Goal: Task Accomplishment & Management: Manage account settings

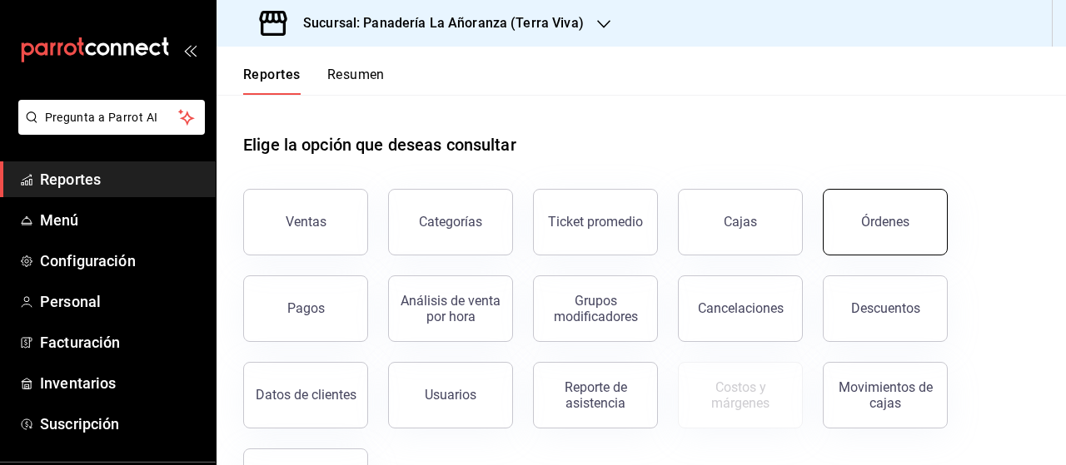
click at [899, 219] on div "Órdenes" at bounding box center [885, 222] width 48 height 16
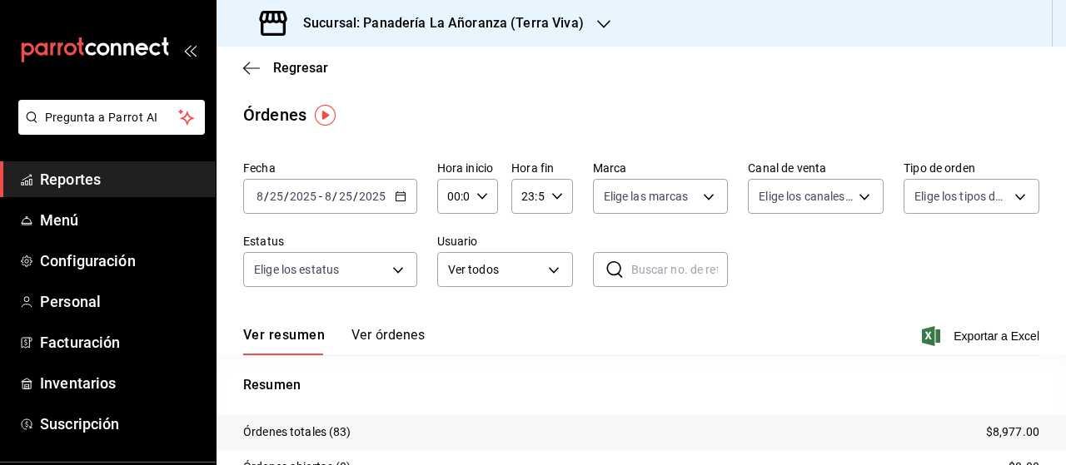
click at [555, 17] on h3 "Sucursal: Panadería La Añoranza (Terra Viva)" at bounding box center [437, 23] width 294 height 20
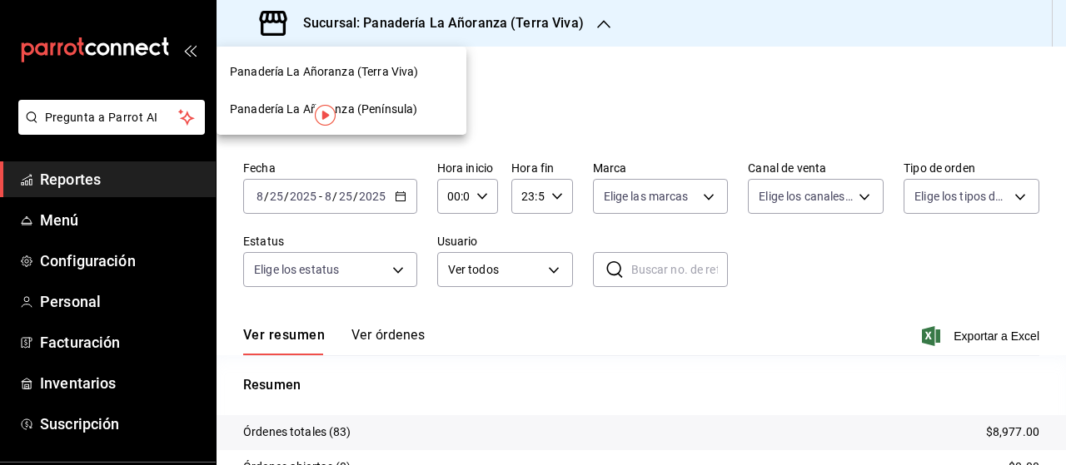
click at [323, 112] on img "button" at bounding box center [325, 115] width 21 height 21
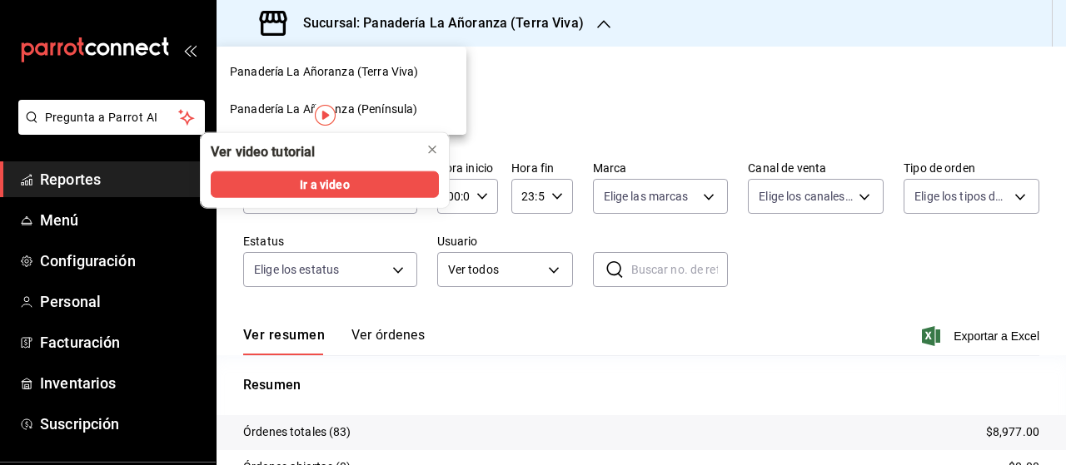
click at [366, 112] on span "Panadería La Añoranza (Península)" at bounding box center [323, 109] width 187 height 17
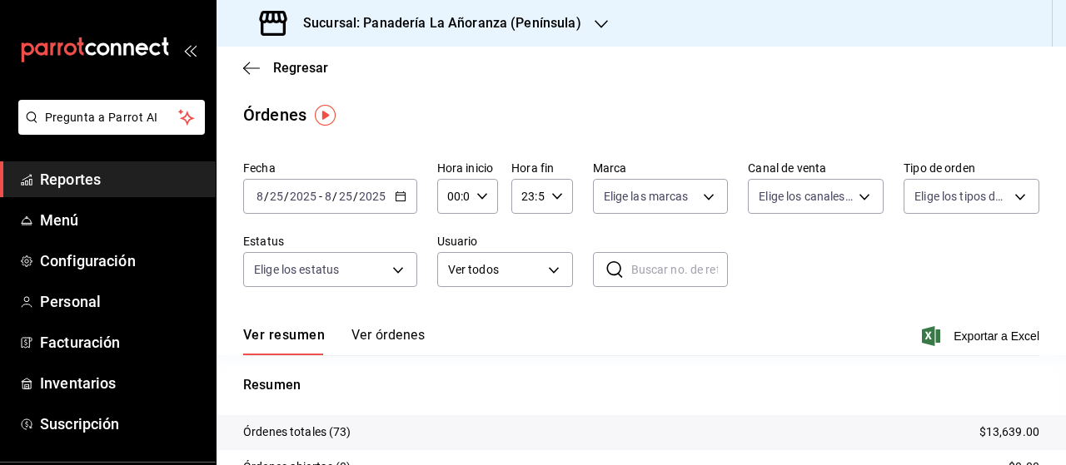
click at [57, 179] on span "Reportes" at bounding box center [121, 179] width 162 height 22
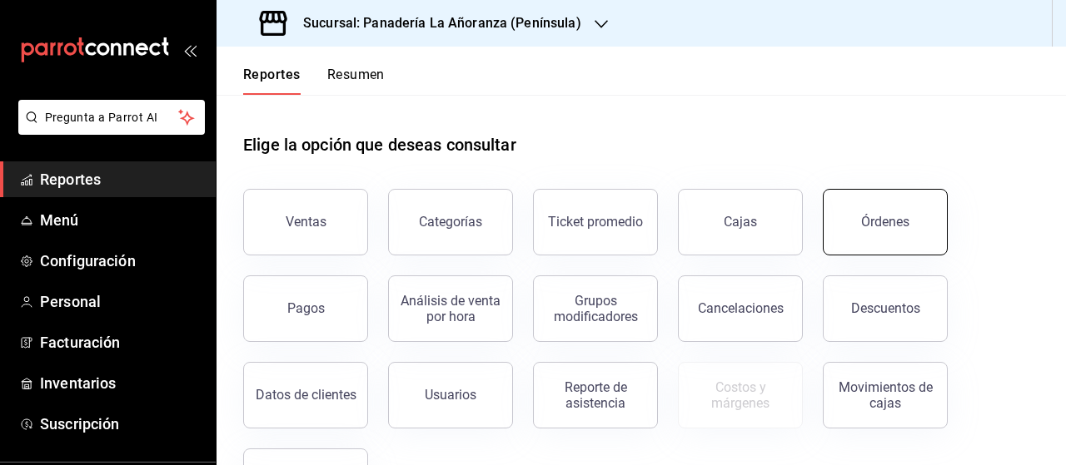
click at [849, 226] on button "Órdenes" at bounding box center [885, 222] width 125 height 67
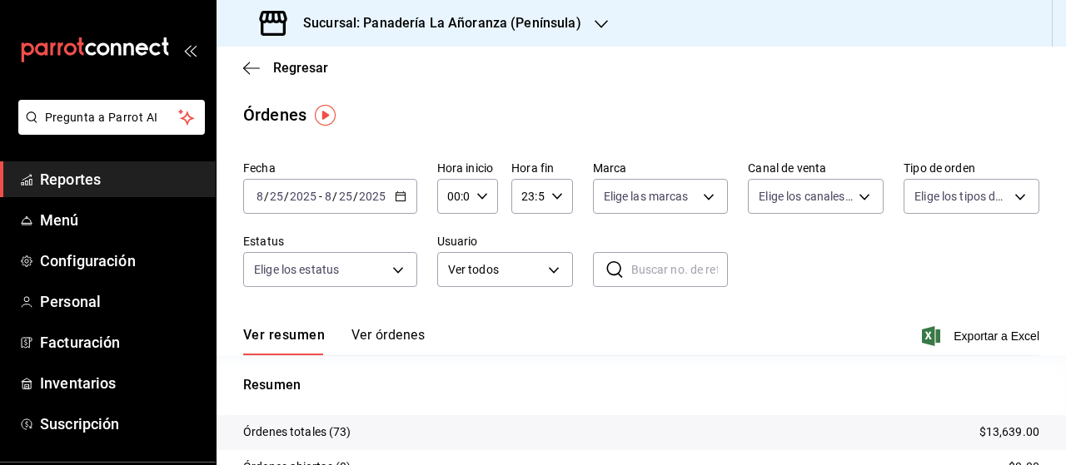
click at [581, 27] on div "Sucursal: Panadería La Añoranza (Península)" at bounding box center [422, 23] width 385 height 47
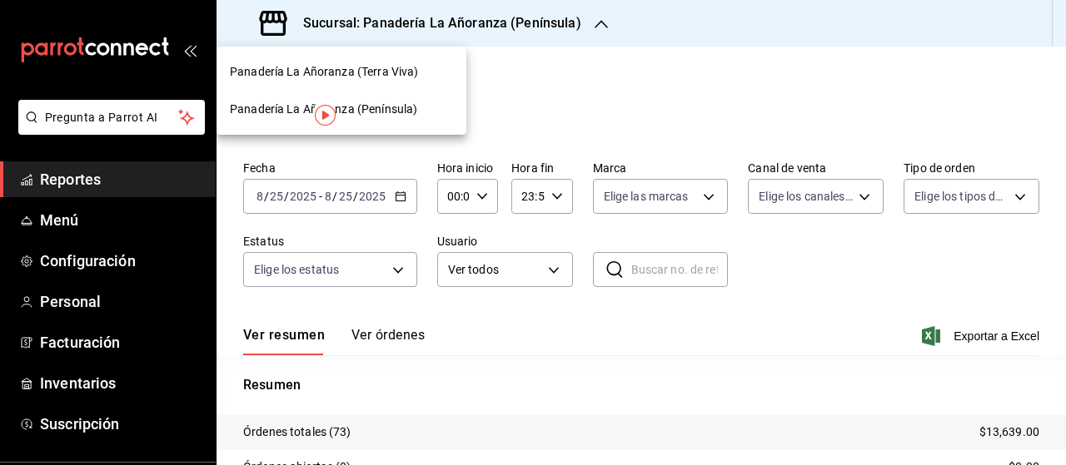
click at [400, 74] on span "Panadería La Añoranza (Terra Viva)" at bounding box center [324, 71] width 188 height 17
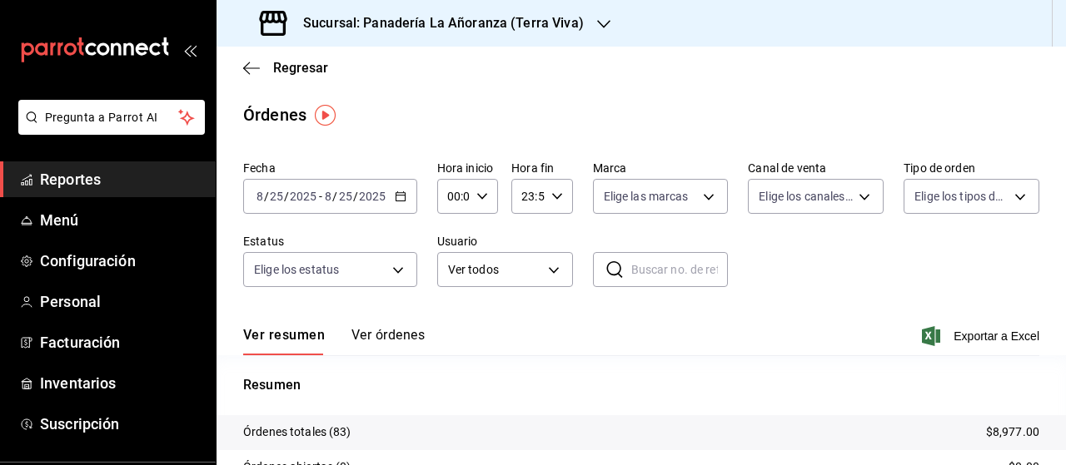
click at [95, 183] on span "Reportes" at bounding box center [121, 179] width 162 height 22
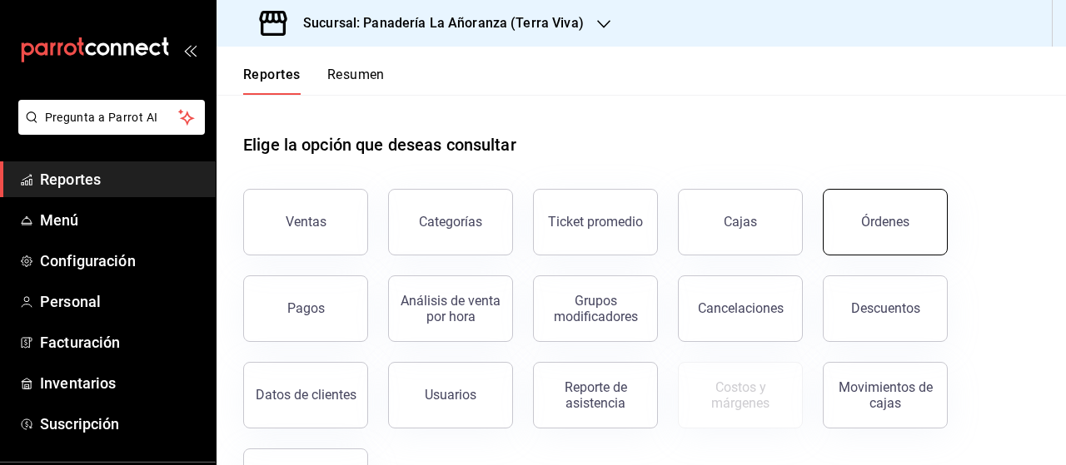
click at [903, 230] on button "Órdenes" at bounding box center [885, 222] width 125 height 67
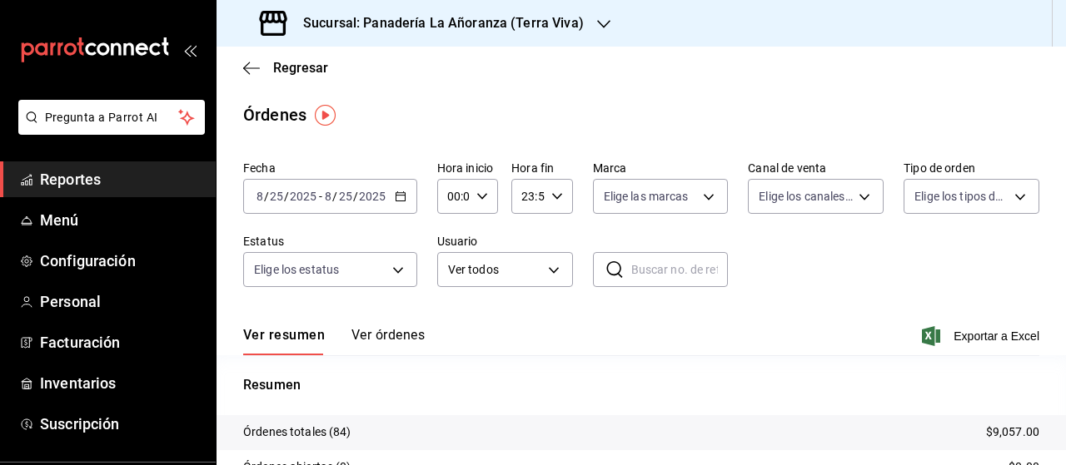
click at [597, 21] on icon "button" at bounding box center [603, 24] width 13 height 8
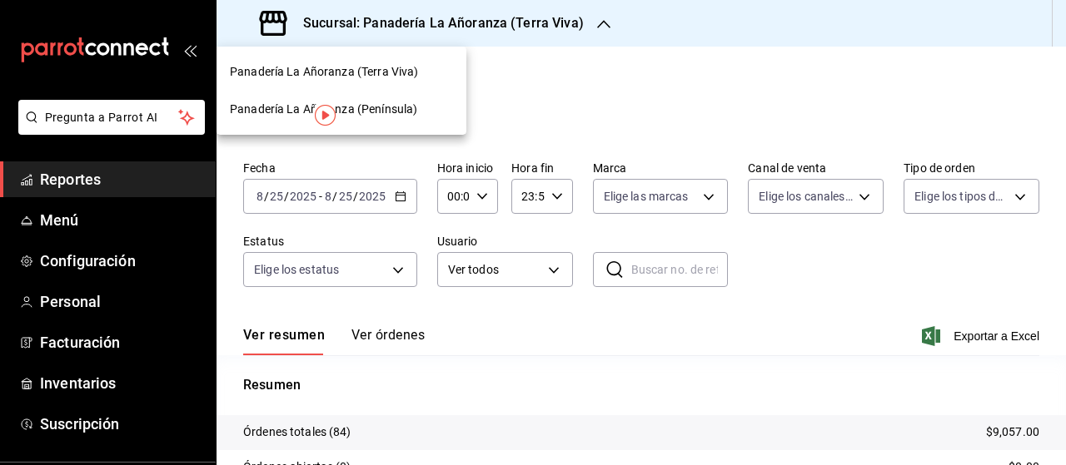
click at [364, 111] on span "Panadería La Añoranza (Península)" at bounding box center [323, 109] width 187 height 17
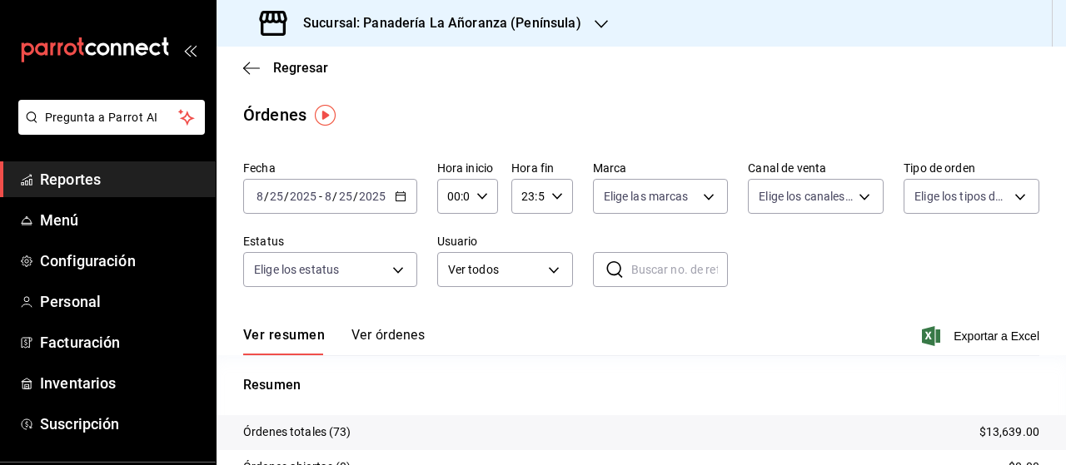
click at [80, 178] on span "Reportes" at bounding box center [121, 179] width 162 height 22
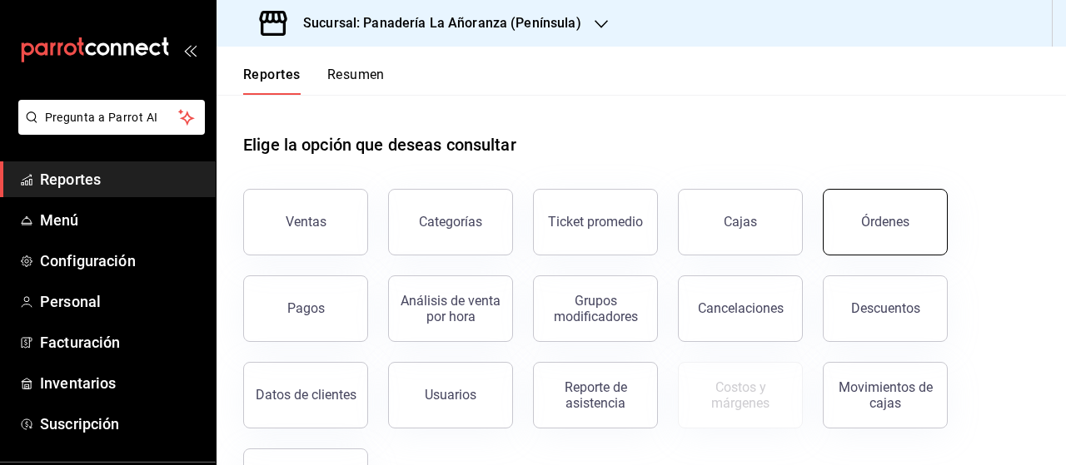
click at [901, 231] on button "Órdenes" at bounding box center [885, 222] width 125 height 67
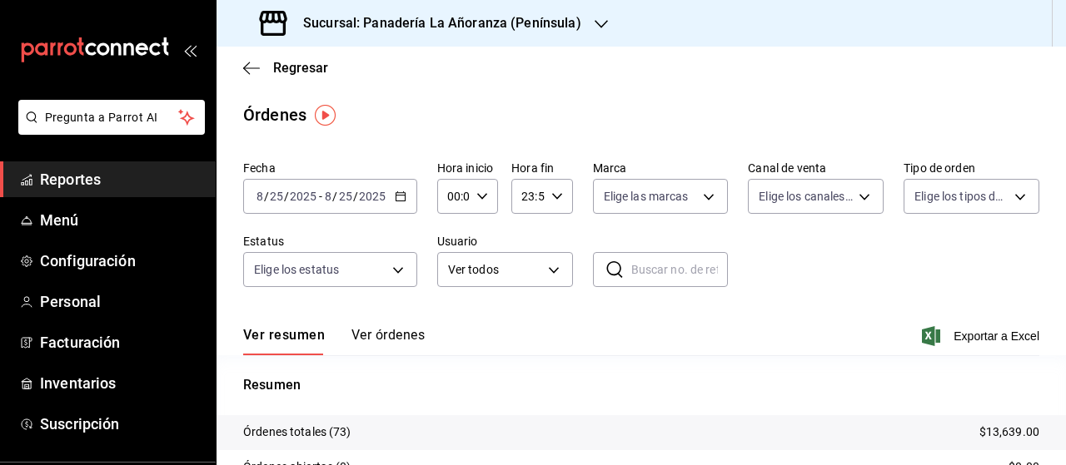
click at [582, 22] on div "Sucursal: Panadería La Añoranza (Península)" at bounding box center [422, 23] width 385 height 47
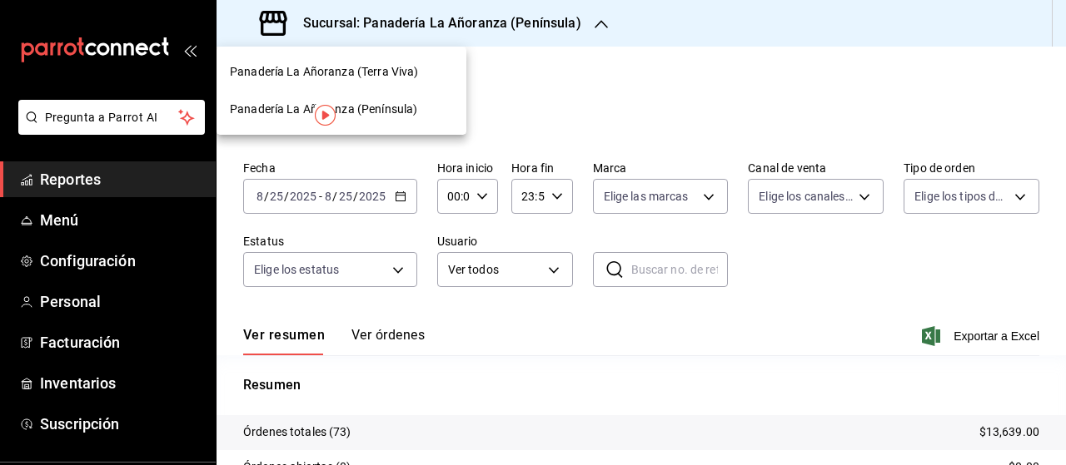
click at [346, 76] on span "Panadería La Añoranza (Terra Viva)" at bounding box center [324, 71] width 188 height 17
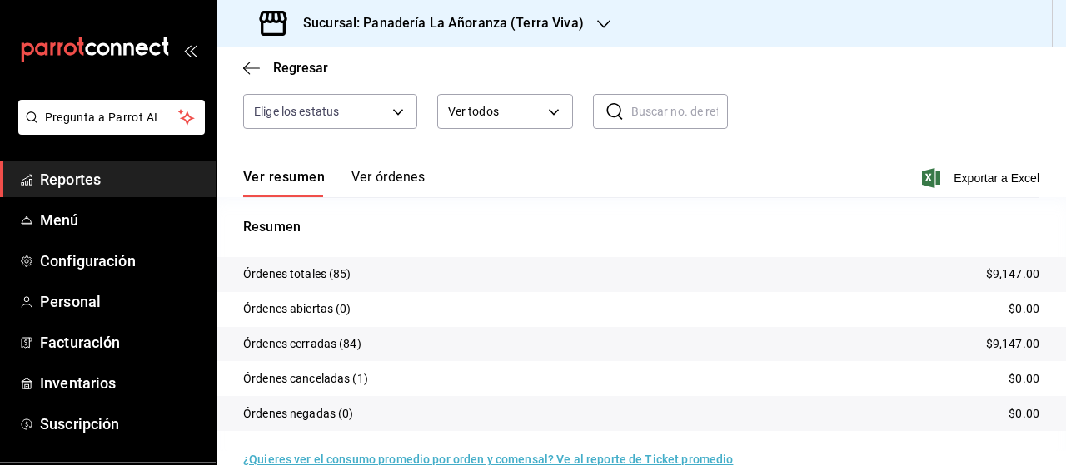
scroll to position [167, 0]
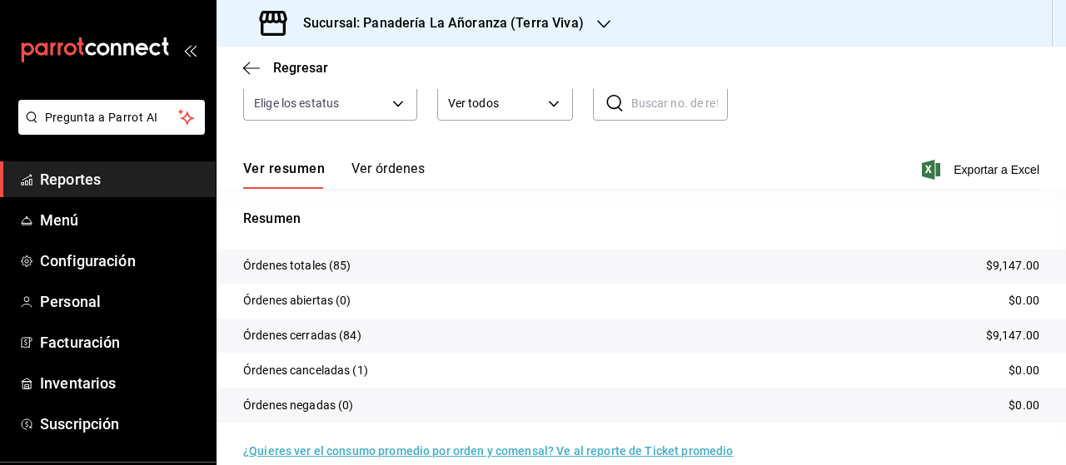
click at [110, 184] on span "Reportes" at bounding box center [121, 179] width 162 height 22
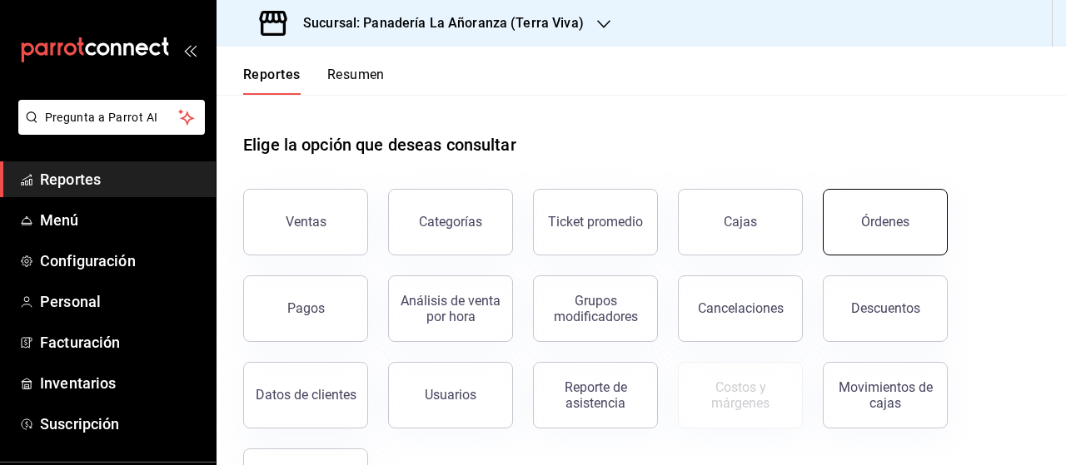
click at [883, 236] on button "Órdenes" at bounding box center [885, 222] width 125 height 67
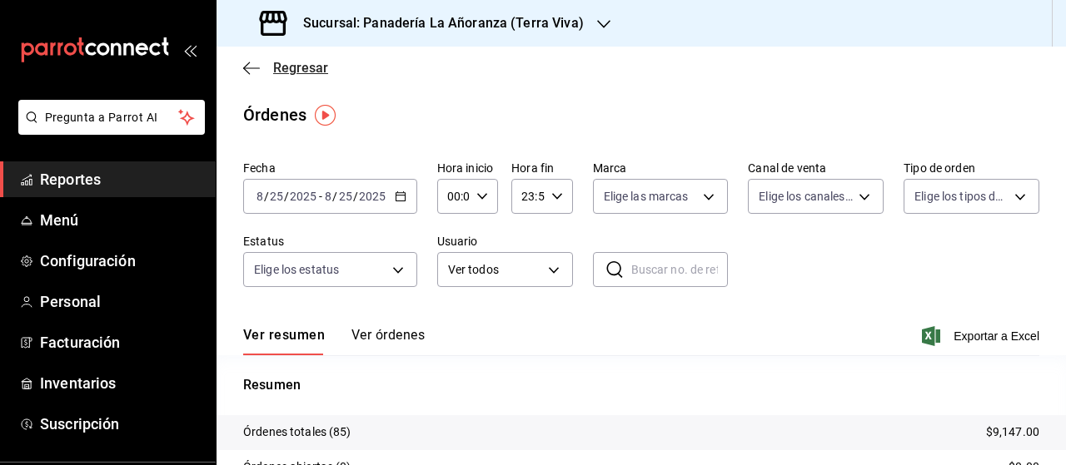
click at [248, 66] on icon "button" at bounding box center [251, 68] width 17 height 15
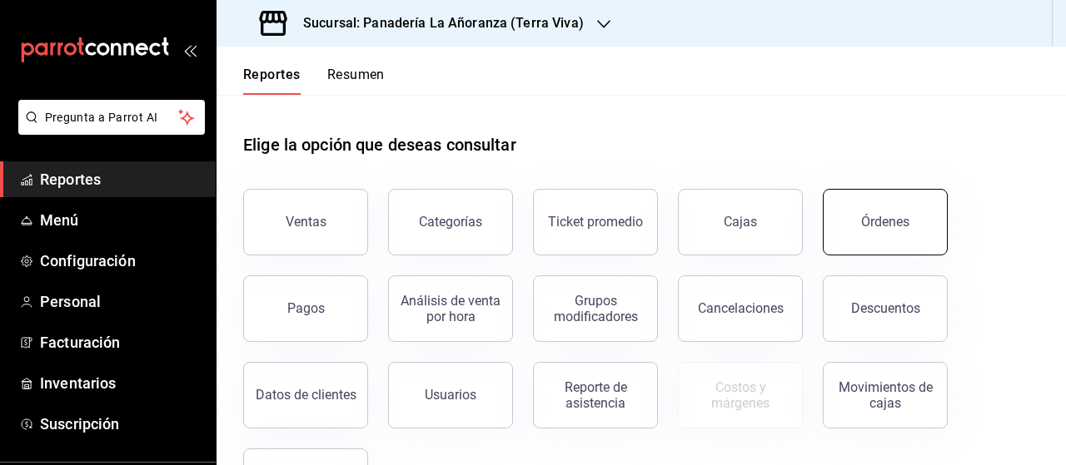
click at [893, 234] on button "Órdenes" at bounding box center [885, 222] width 125 height 67
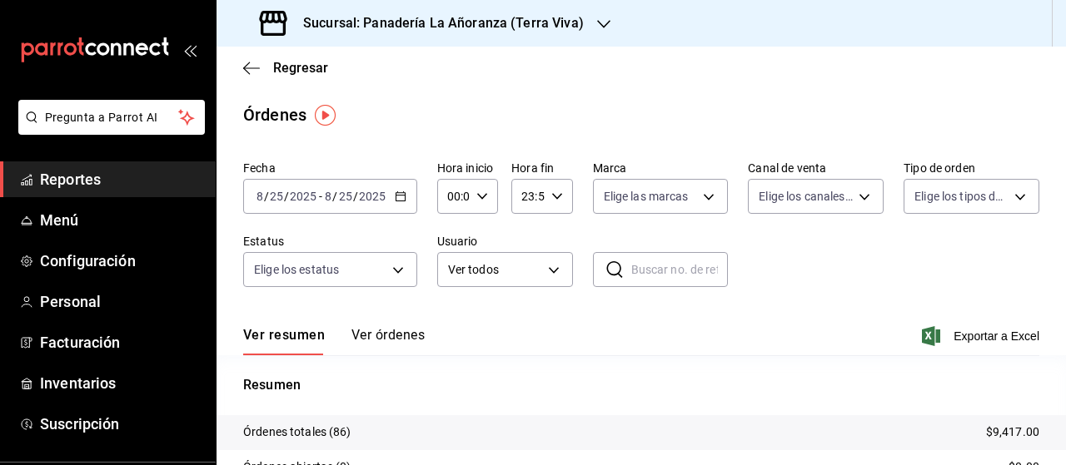
click at [439, 27] on h3 "Sucursal: Panadería La Añoranza (Terra Viva)" at bounding box center [437, 23] width 294 height 20
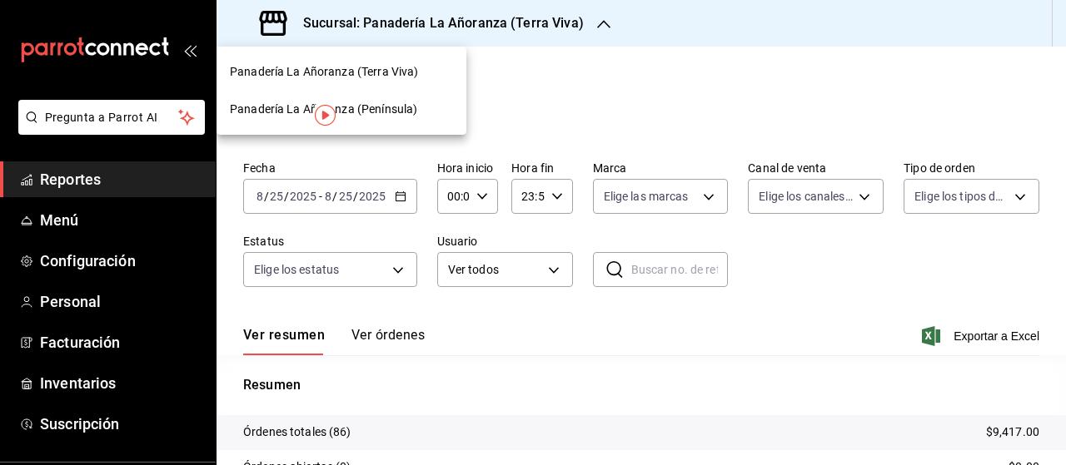
click at [396, 119] on div "Panadería La Añoranza (Península)" at bounding box center [341, 109] width 250 height 37
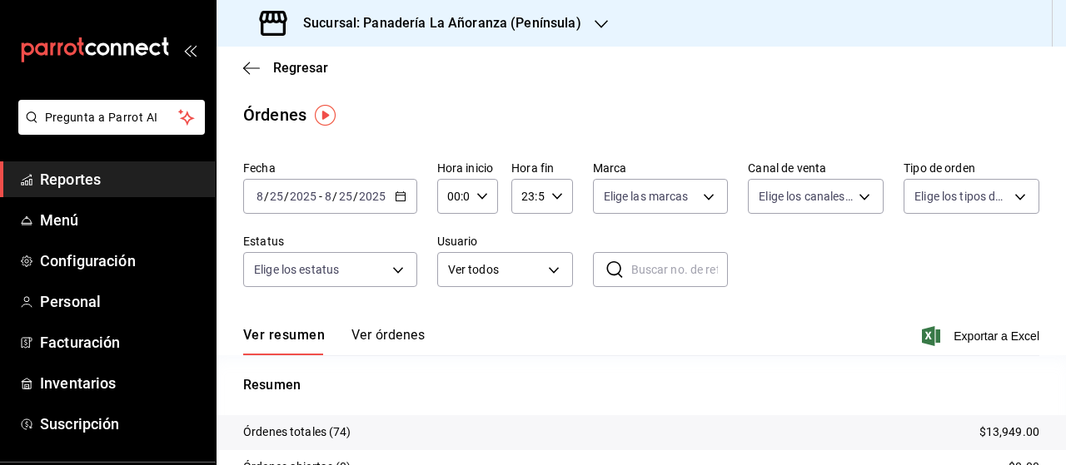
click at [90, 182] on span "Reportes" at bounding box center [121, 179] width 162 height 22
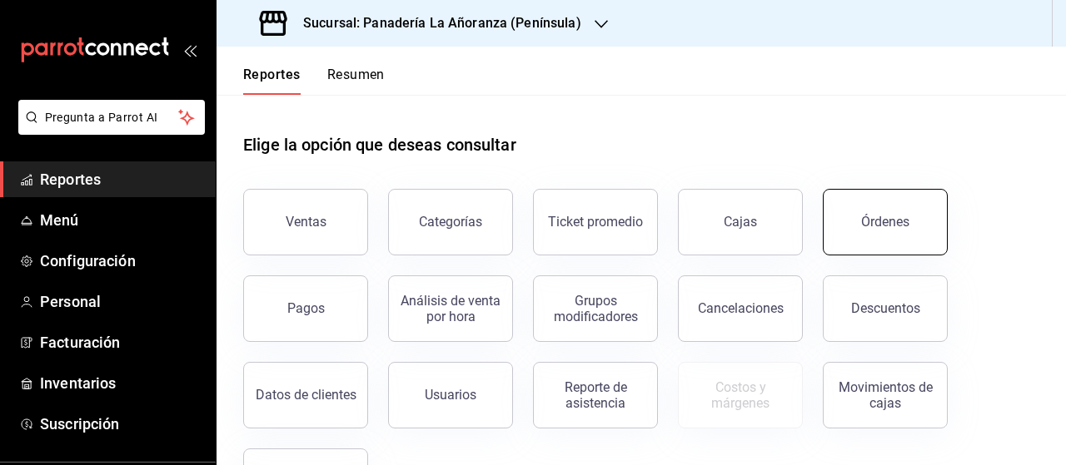
click at [868, 220] on div "Órdenes" at bounding box center [885, 222] width 48 height 16
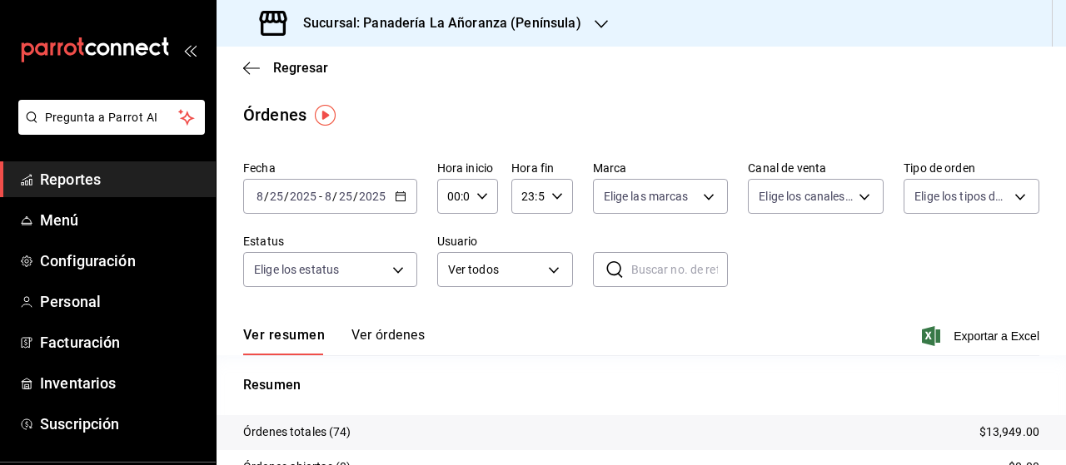
click at [576, 21] on div "Sucursal: Panadería La Añoranza (Península)" at bounding box center [422, 23] width 385 height 47
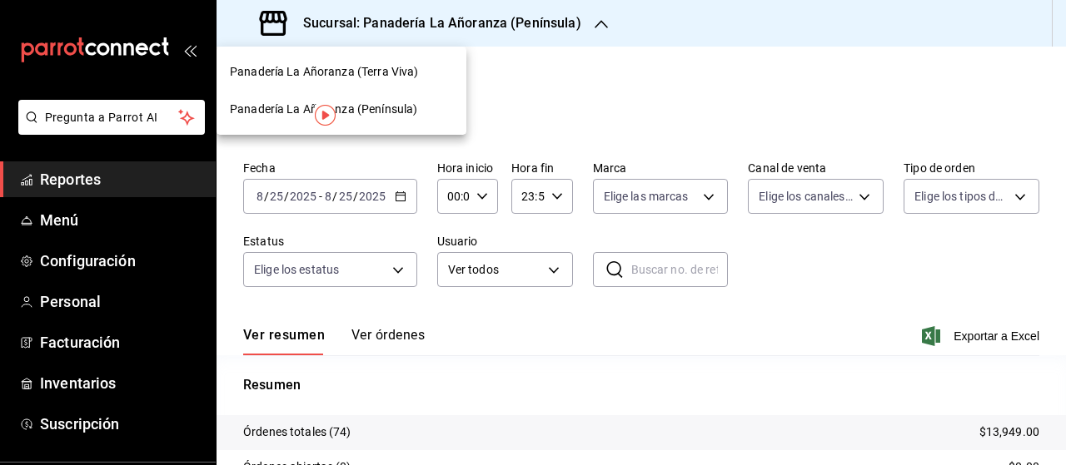
click at [358, 67] on span "Panadería La Añoranza (Terra Viva)" at bounding box center [324, 71] width 188 height 17
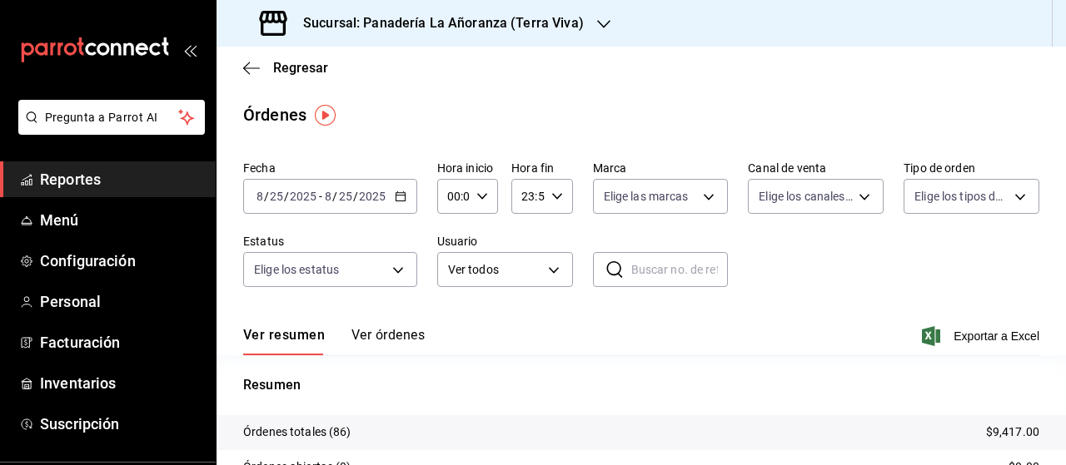
click at [72, 184] on span "Reportes" at bounding box center [121, 179] width 162 height 22
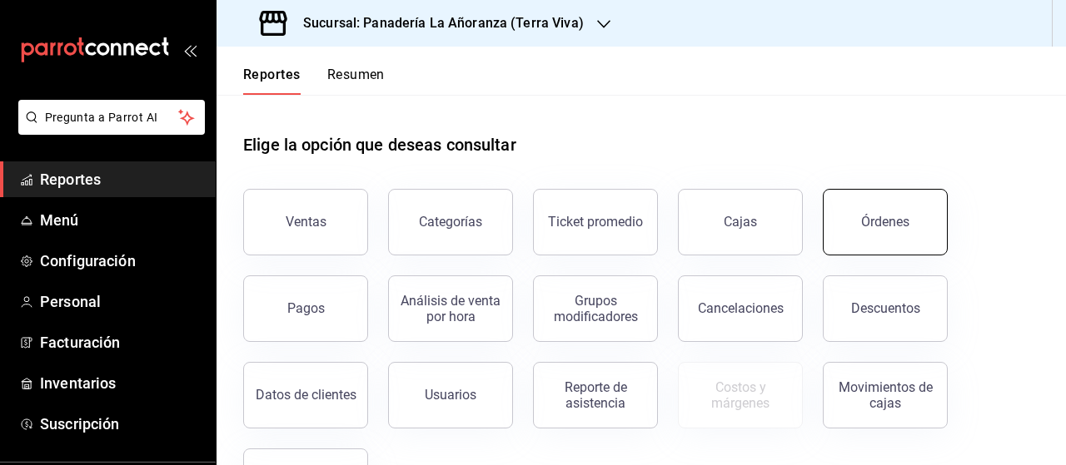
click at [894, 222] on div "Órdenes" at bounding box center [885, 222] width 48 height 16
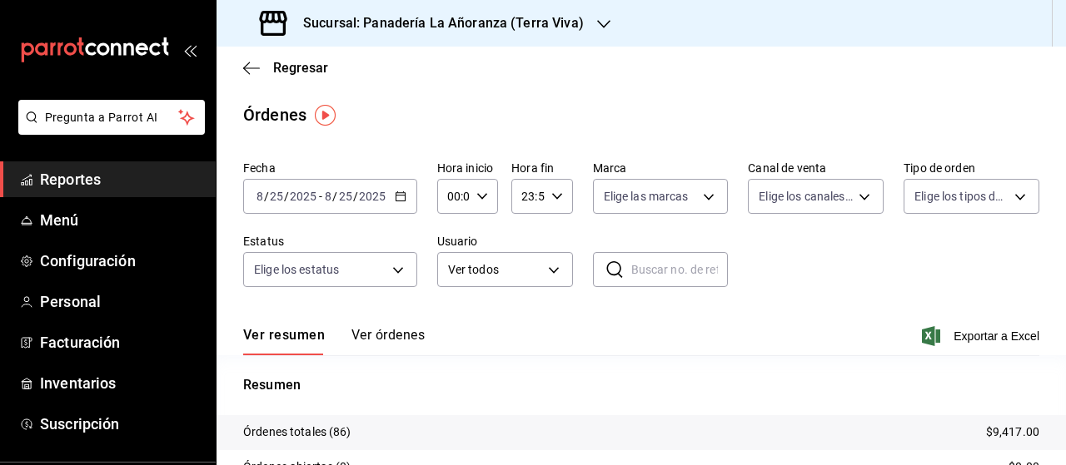
click at [580, 22] on div "Sucursal: Panadería La Añoranza (Terra Viva)" at bounding box center [423, 23] width 387 height 47
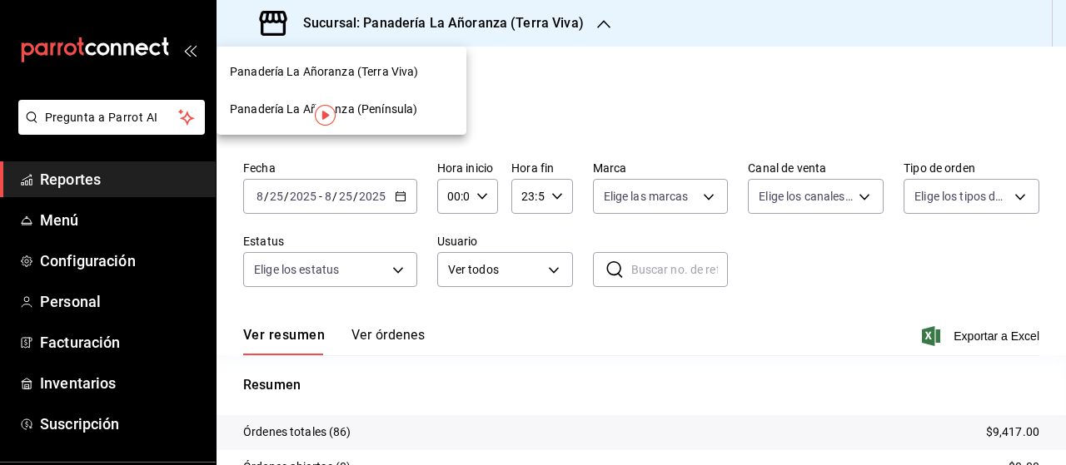
click at [304, 107] on span "Panadería La Añoranza (Península)" at bounding box center [323, 109] width 187 height 17
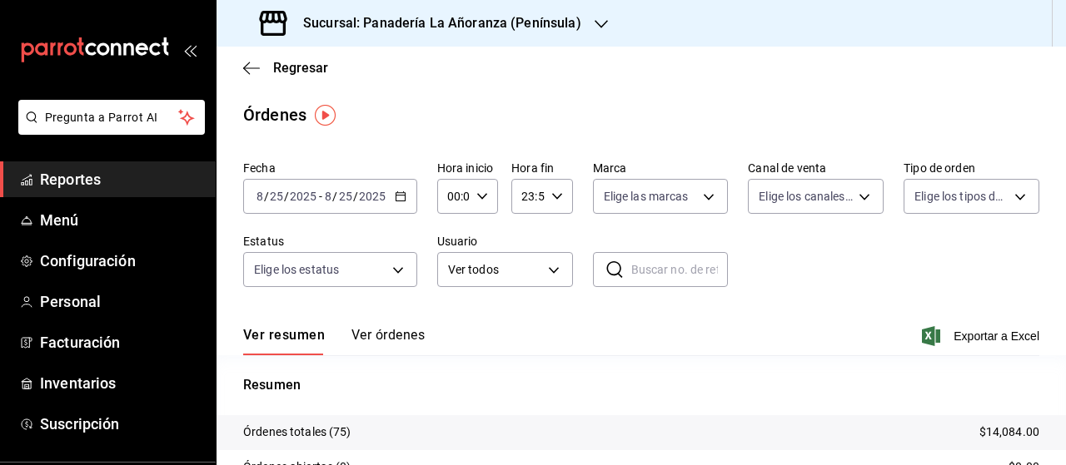
click at [250, 57] on div "Regresar" at bounding box center [640, 68] width 849 height 42
click at [252, 72] on icon "button" at bounding box center [251, 68] width 17 height 15
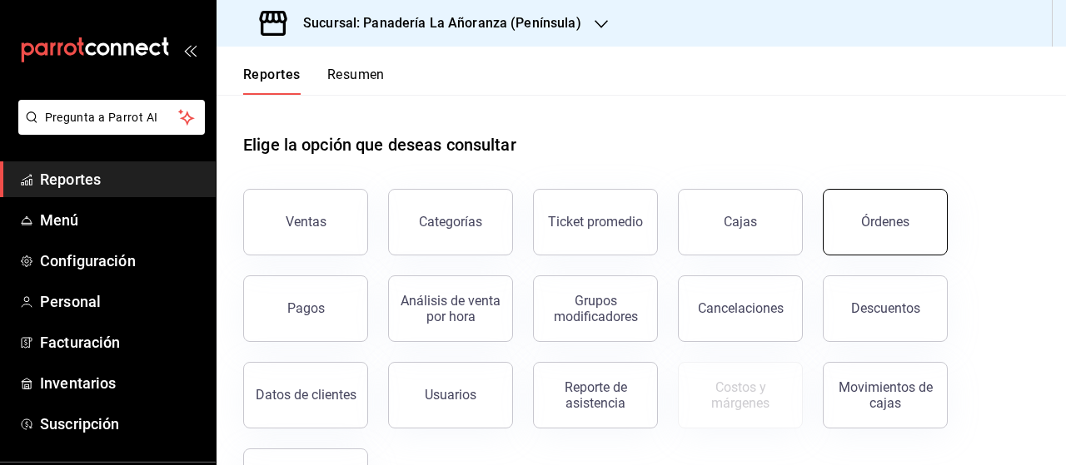
click at [941, 233] on button "Órdenes" at bounding box center [885, 222] width 125 height 67
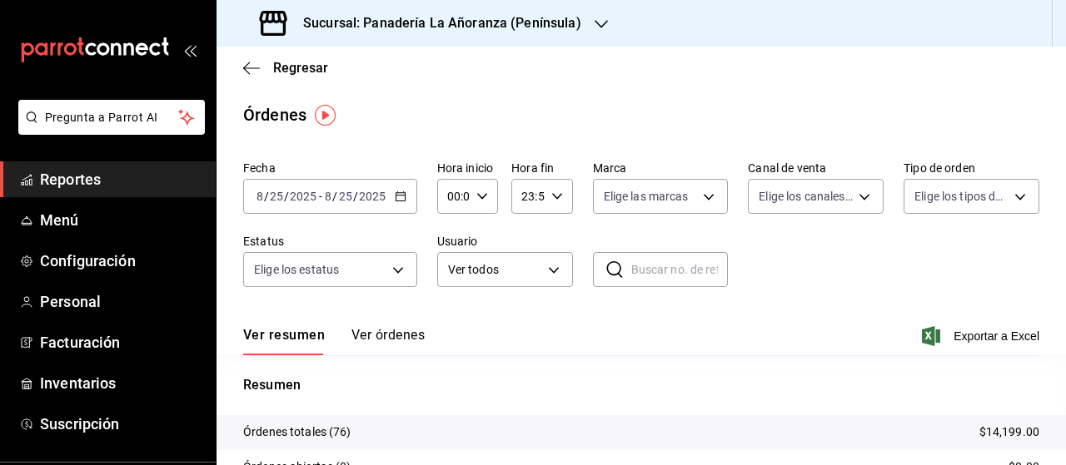
click at [576, 19] on div "Sucursal: Panadería La Añoranza (Península)" at bounding box center [422, 23] width 385 height 47
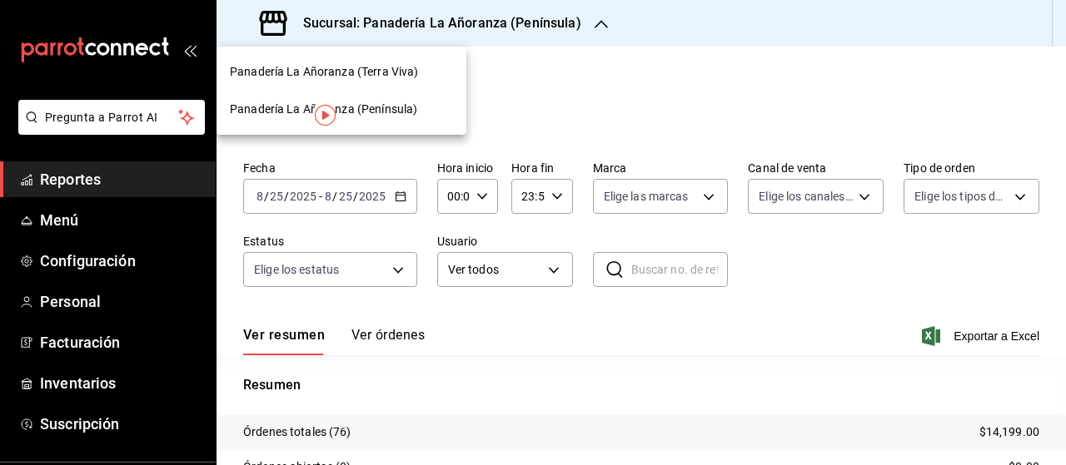
click at [361, 79] on span "Panadería La Añoranza (Terra Viva)" at bounding box center [324, 71] width 188 height 17
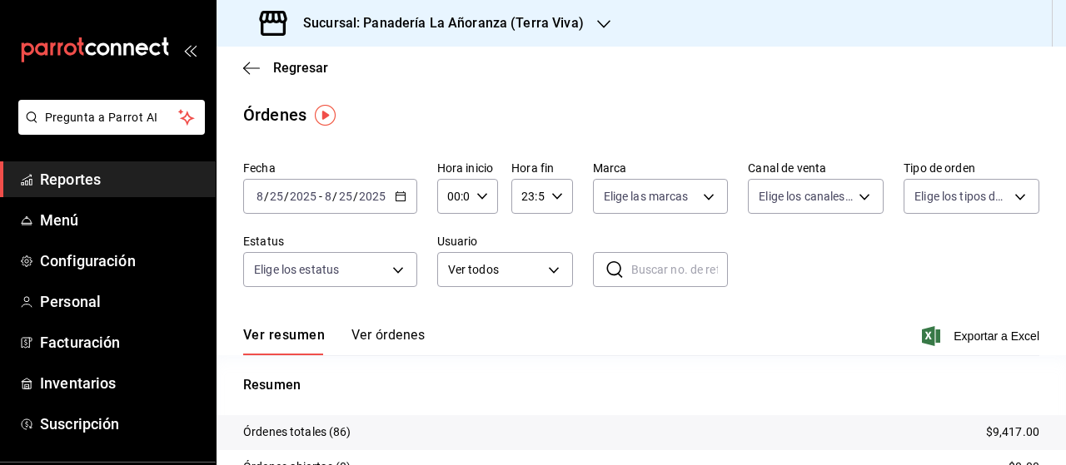
click at [99, 172] on span "Reportes" at bounding box center [121, 179] width 162 height 22
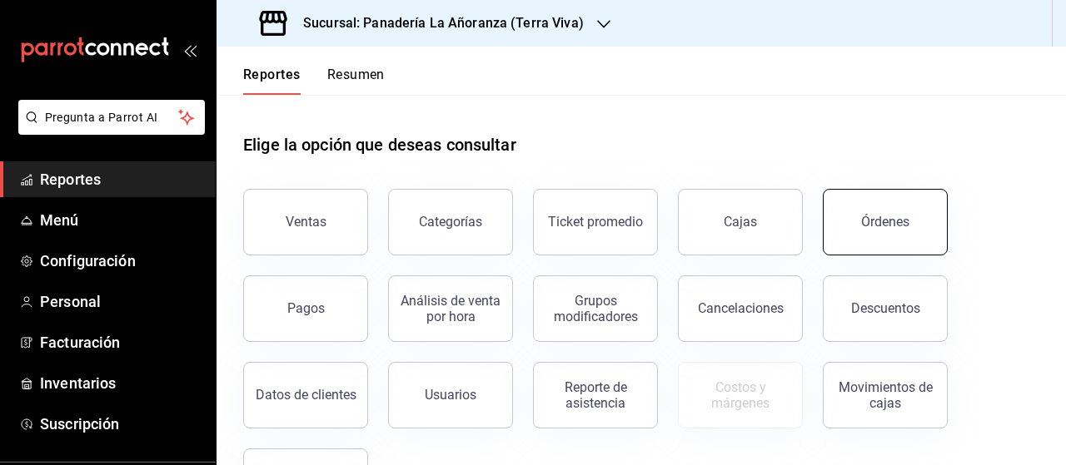
click at [902, 243] on button "Órdenes" at bounding box center [885, 222] width 125 height 67
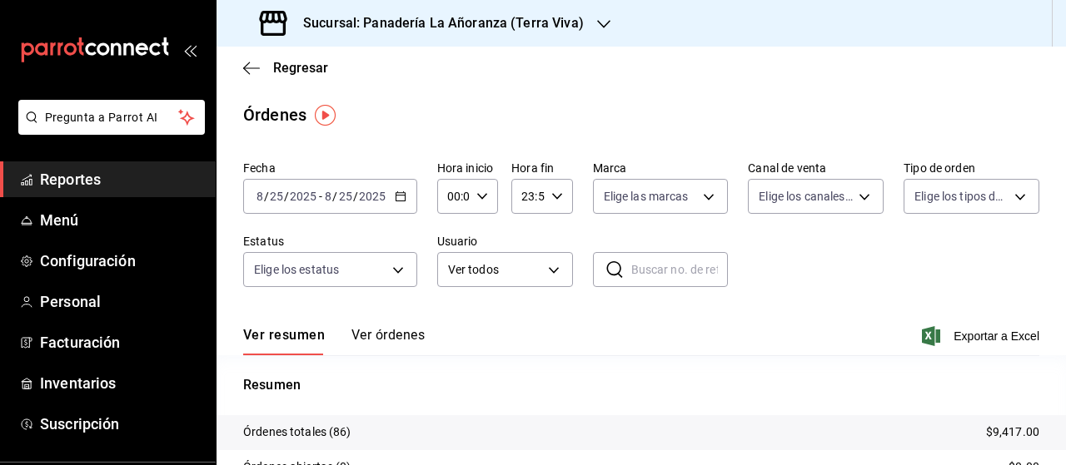
click at [97, 187] on span "Reportes" at bounding box center [121, 179] width 162 height 22
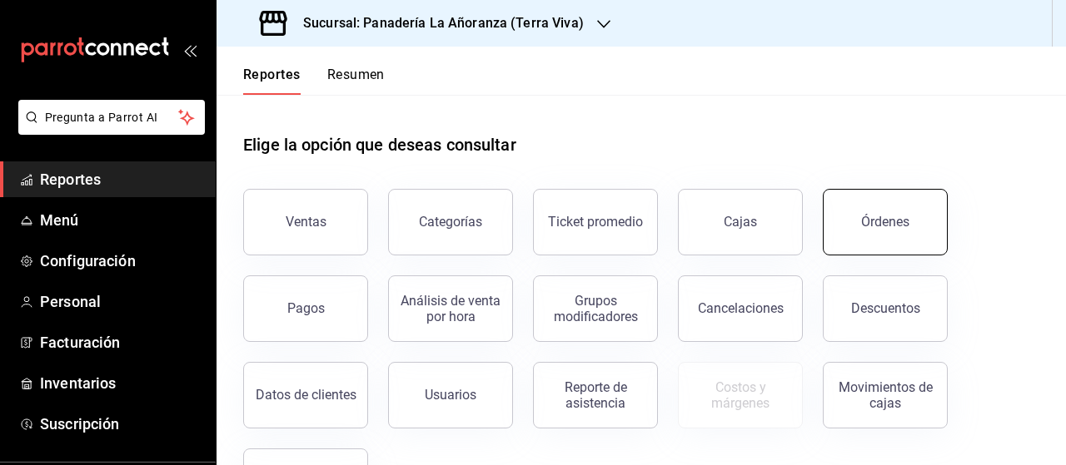
click at [889, 216] on div "Órdenes" at bounding box center [885, 222] width 48 height 16
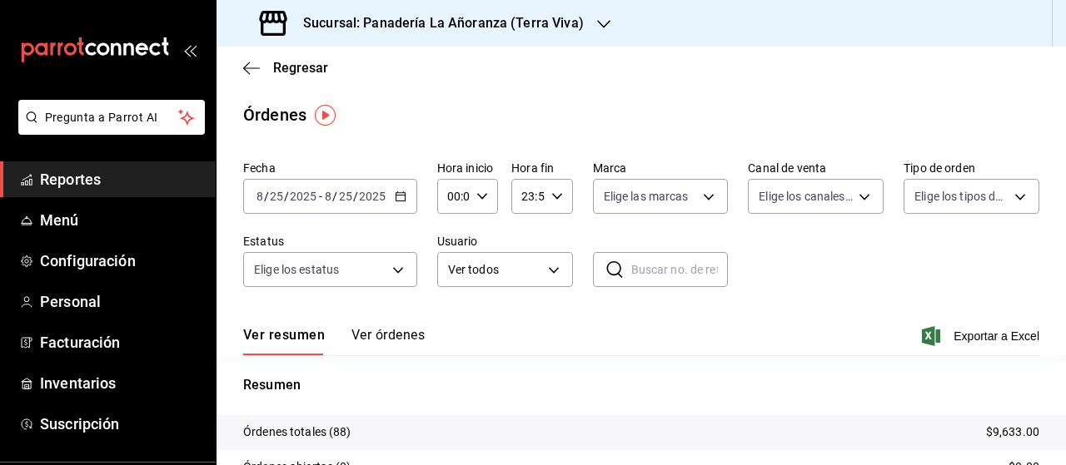
click at [57, 181] on span "Reportes" at bounding box center [121, 179] width 162 height 22
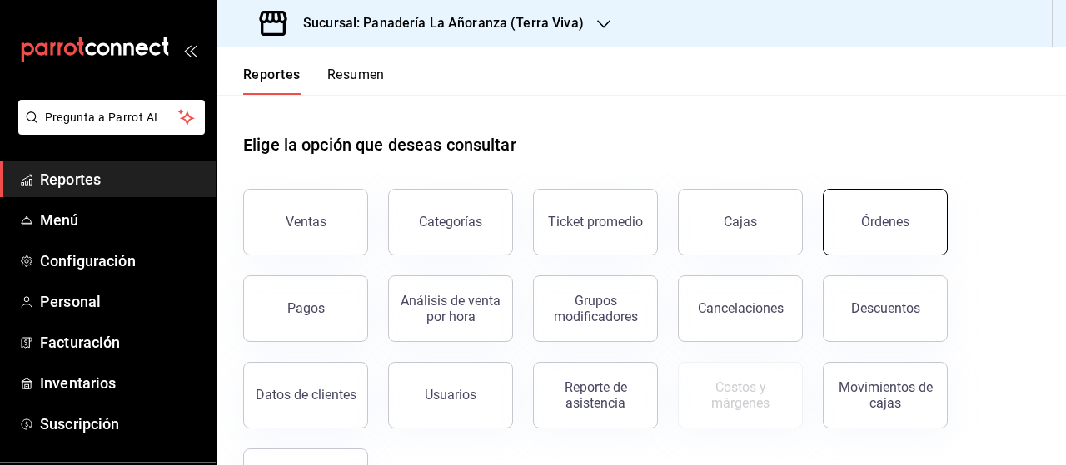
click at [853, 215] on button "Órdenes" at bounding box center [885, 222] width 125 height 67
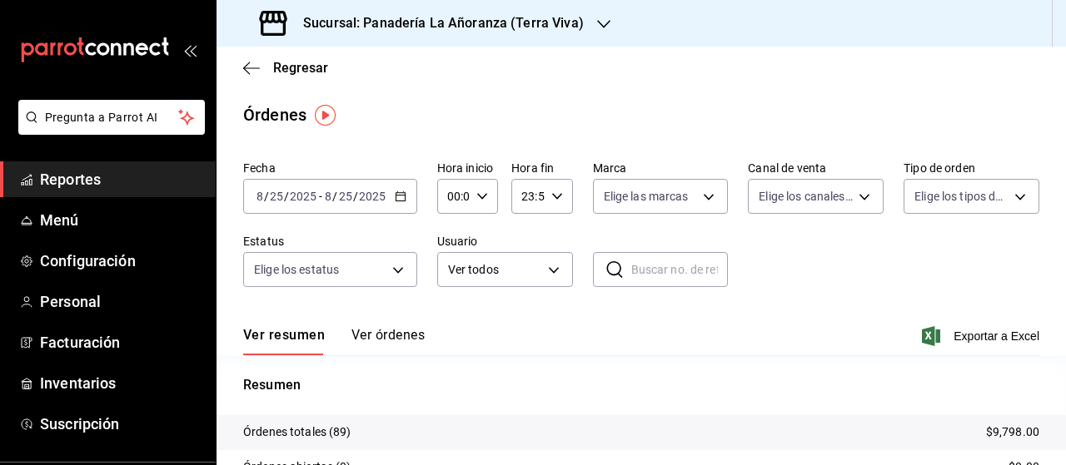
click at [508, 32] on h3 "Sucursal: Panadería La Añoranza (Terra Viva)" at bounding box center [437, 23] width 294 height 20
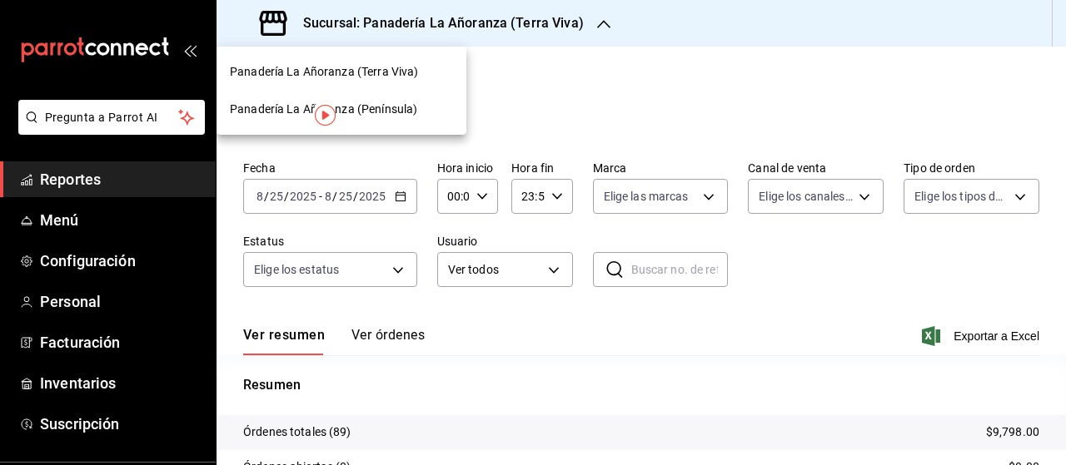
click at [393, 106] on span "Panadería La Añoranza (Península)" at bounding box center [323, 109] width 187 height 17
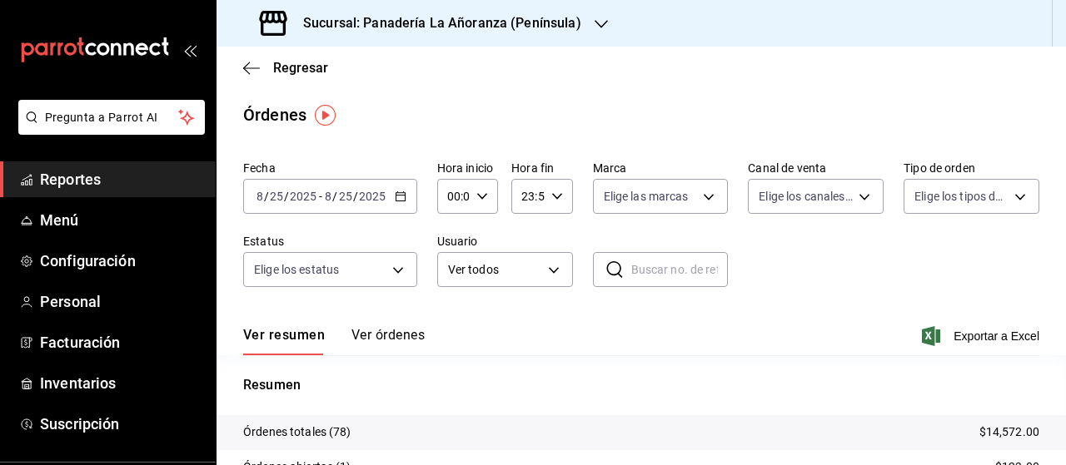
click at [573, 27] on h3 "Sucursal: Panadería La Añoranza (Península)" at bounding box center [435, 23] width 291 height 20
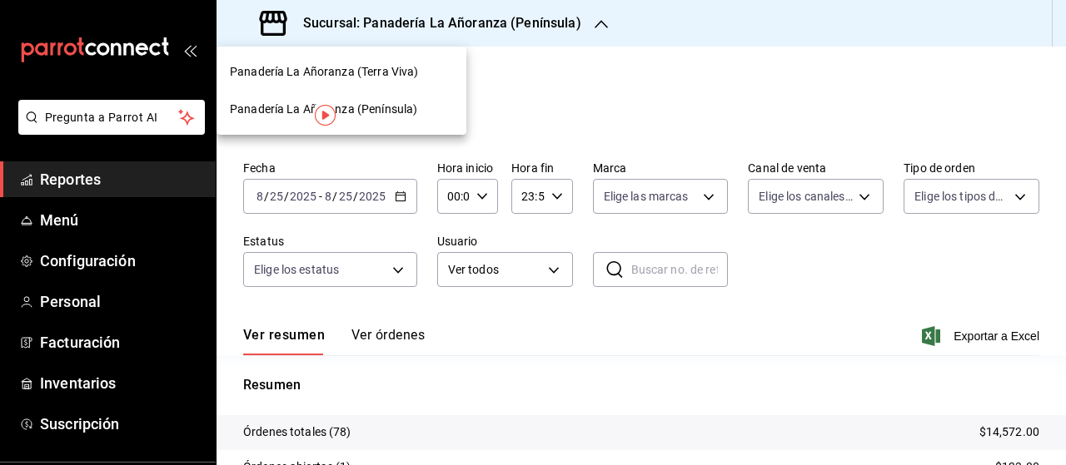
click at [390, 74] on span "Panadería La Añoranza (Terra Viva)" at bounding box center [324, 71] width 188 height 17
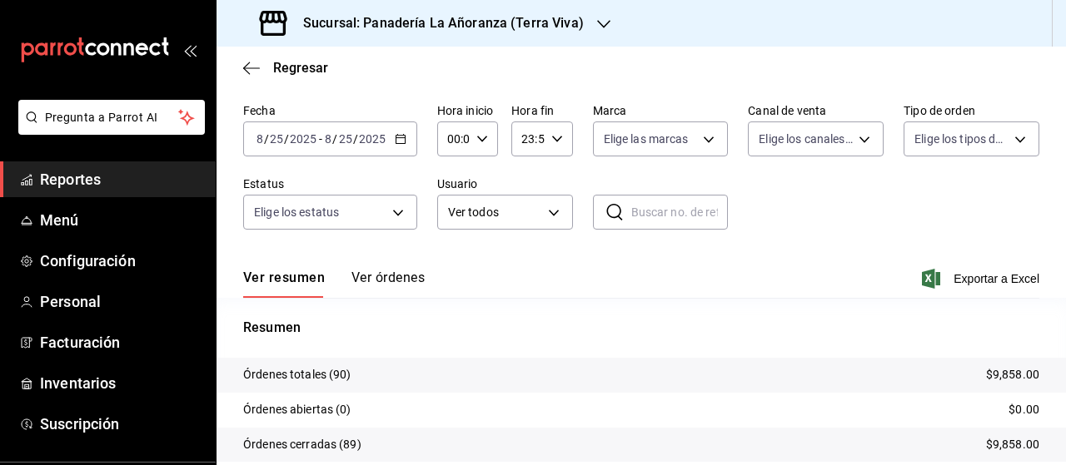
scroll to position [83, 0]
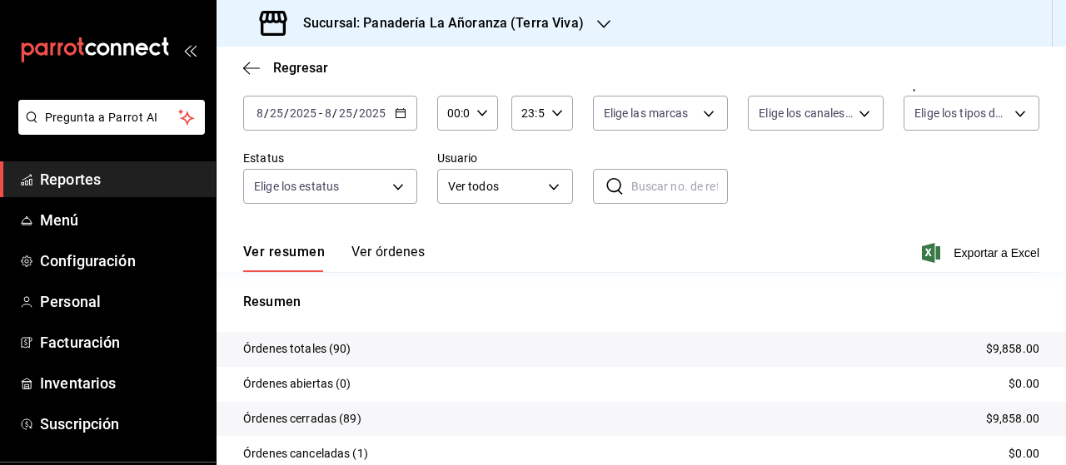
click at [480, 30] on h3 "Sucursal: Panadería La Añoranza (Terra Viva)" at bounding box center [437, 23] width 294 height 20
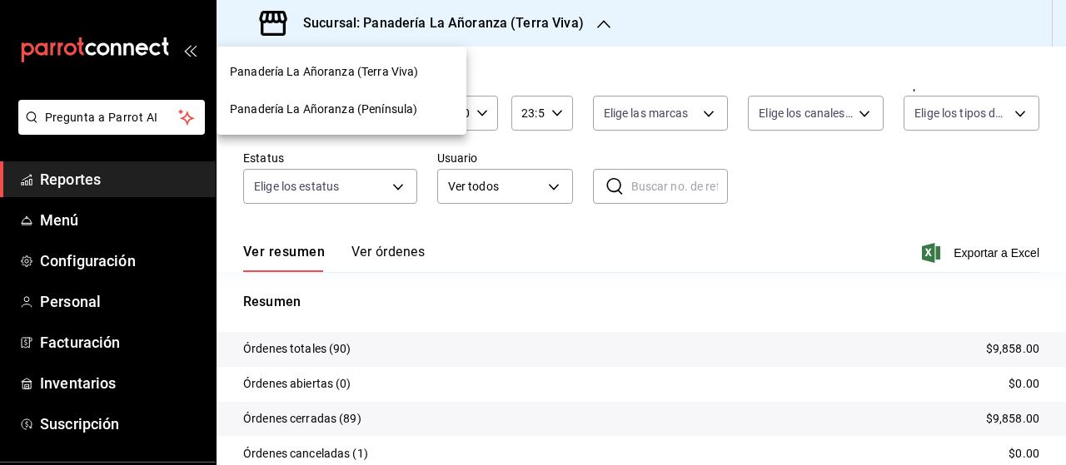
click at [378, 69] on span "Panadería La Añoranza (Terra Viva)" at bounding box center [324, 71] width 188 height 17
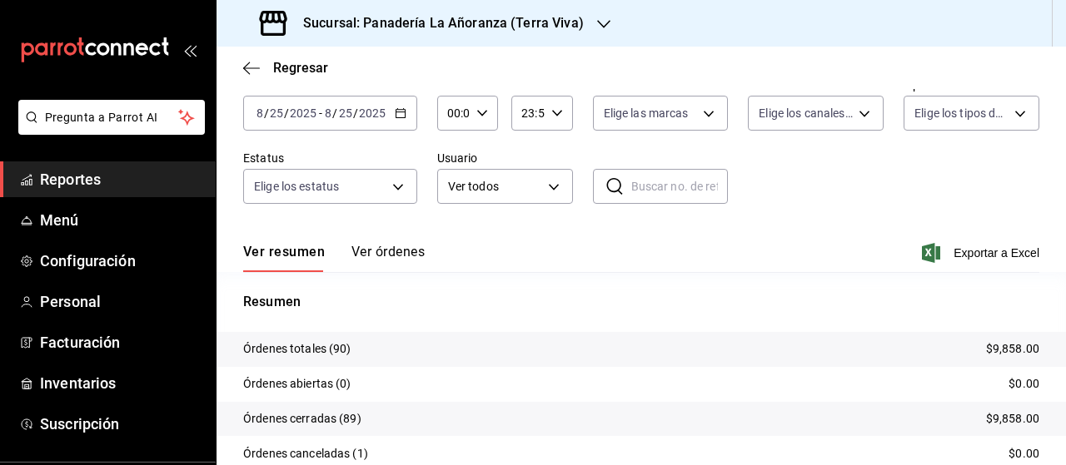
click at [65, 176] on span "Reportes" at bounding box center [121, 179] width 162 height 22
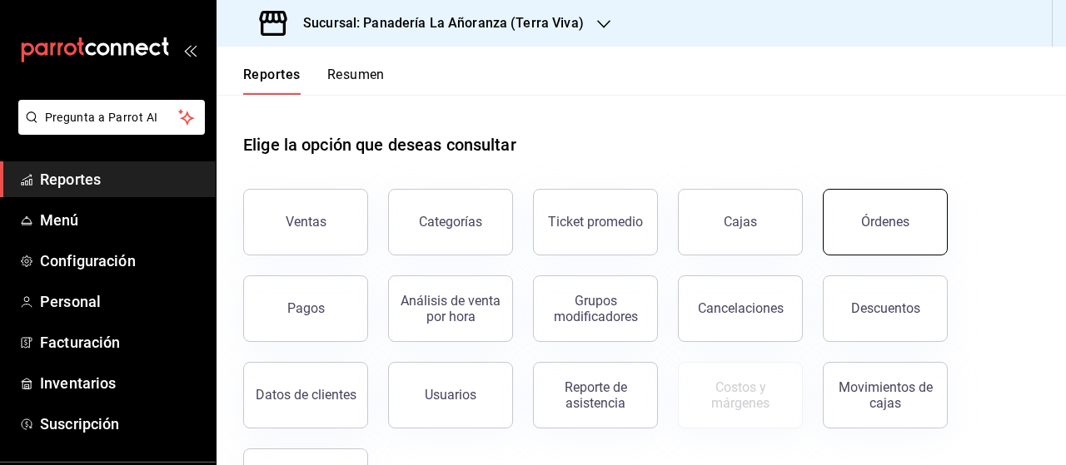
click at [876, 224] on div "Órdenes" at bounding box center [885, 222] width 48 height 16
